Goal: Use online tool/utility

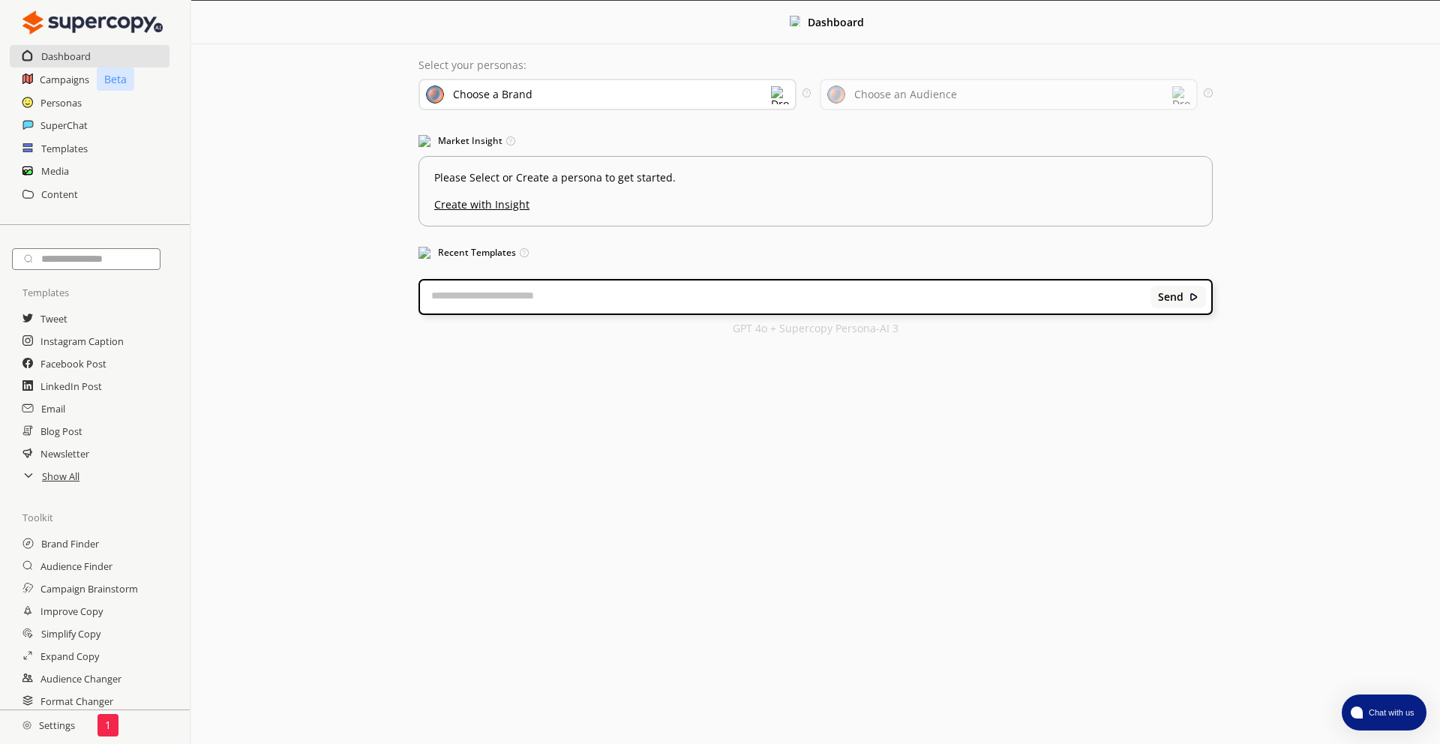
scroll to position [29, 0]
click at [73, 581] on h2 "Improve Copy" at bounding box center [73, 586] width 65 height 23
click at [72, 679] on h2 "Format Changer" at bounding box center [78, 676] width 74 height 23
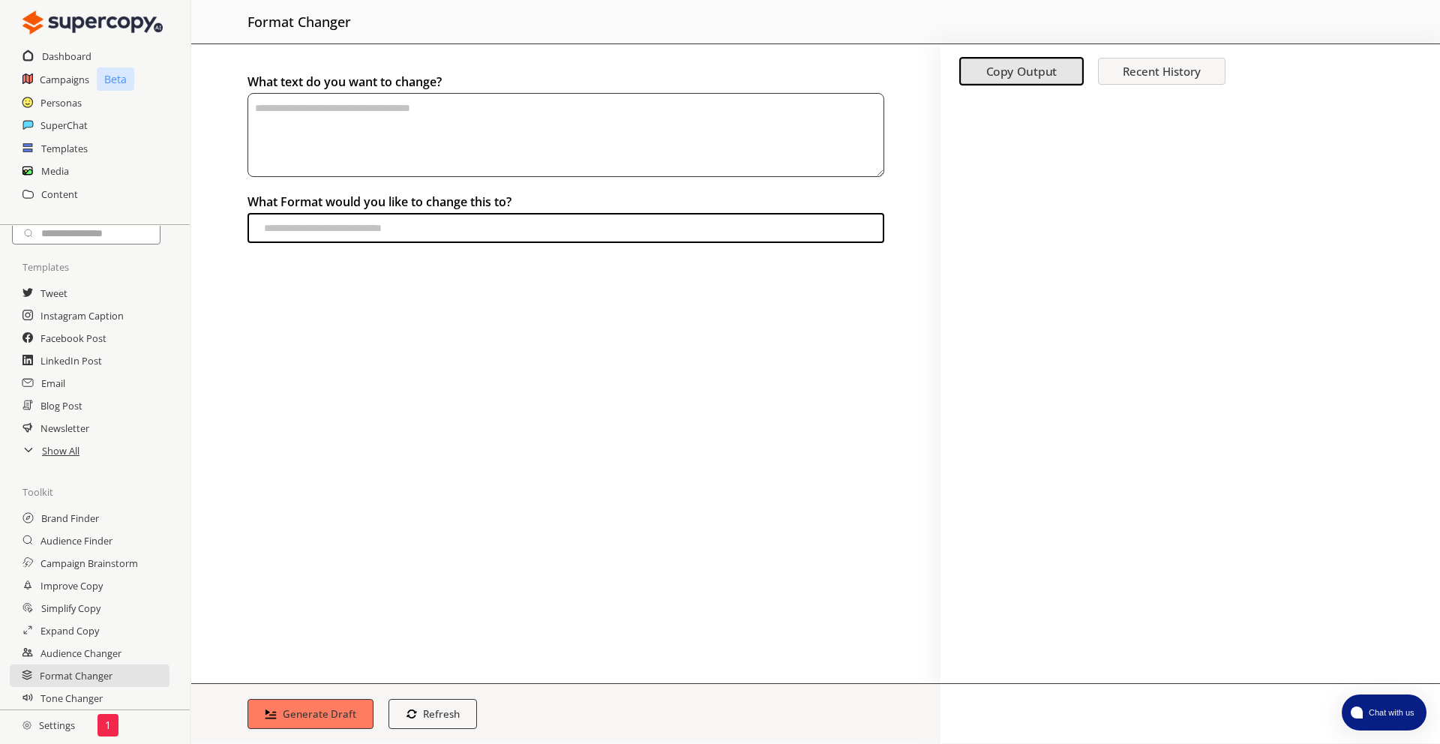
click at [366, 126] on textarea "textarea-textarea" at bounding box center [566, 135] width 637 height 84
click at [69, 693] on h2 "Tone Changer" at bounding box center [72, 698] width 63 height 23
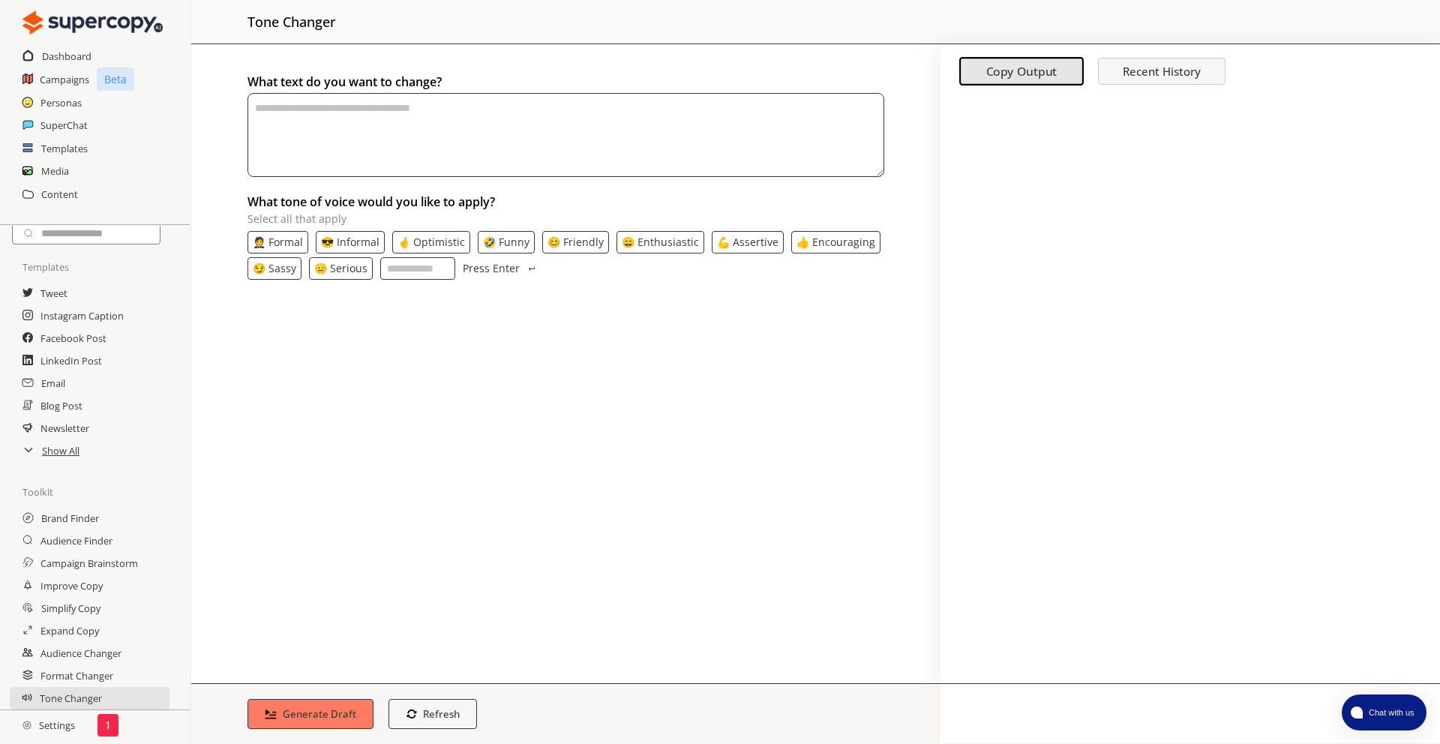
click at [399, 274] on input "What tone of voice would you like to apply? Select all that apply" at bounding box center [417, 268] width 75 height 23
type input "*******"
